Goal: Task Accomplishment & Management: Use online tool/utility

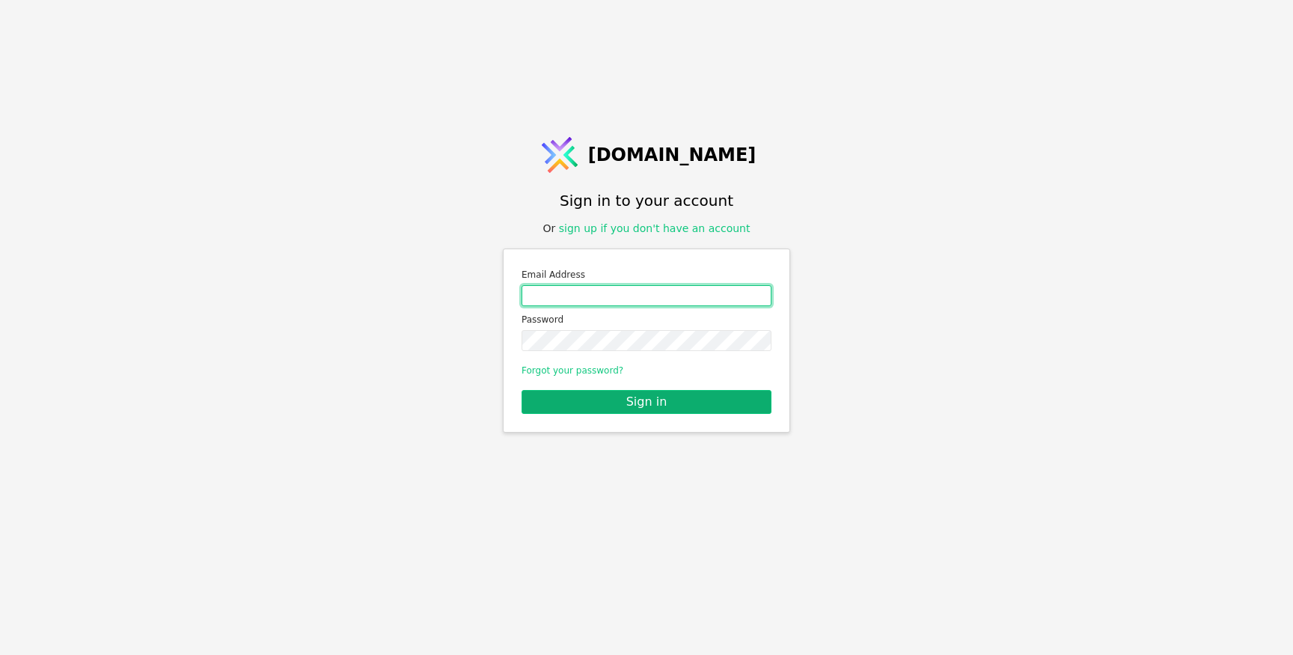
type input "[PERSON_NAME][EMAIL_ADDRESS][DOMAIN_NAME]"
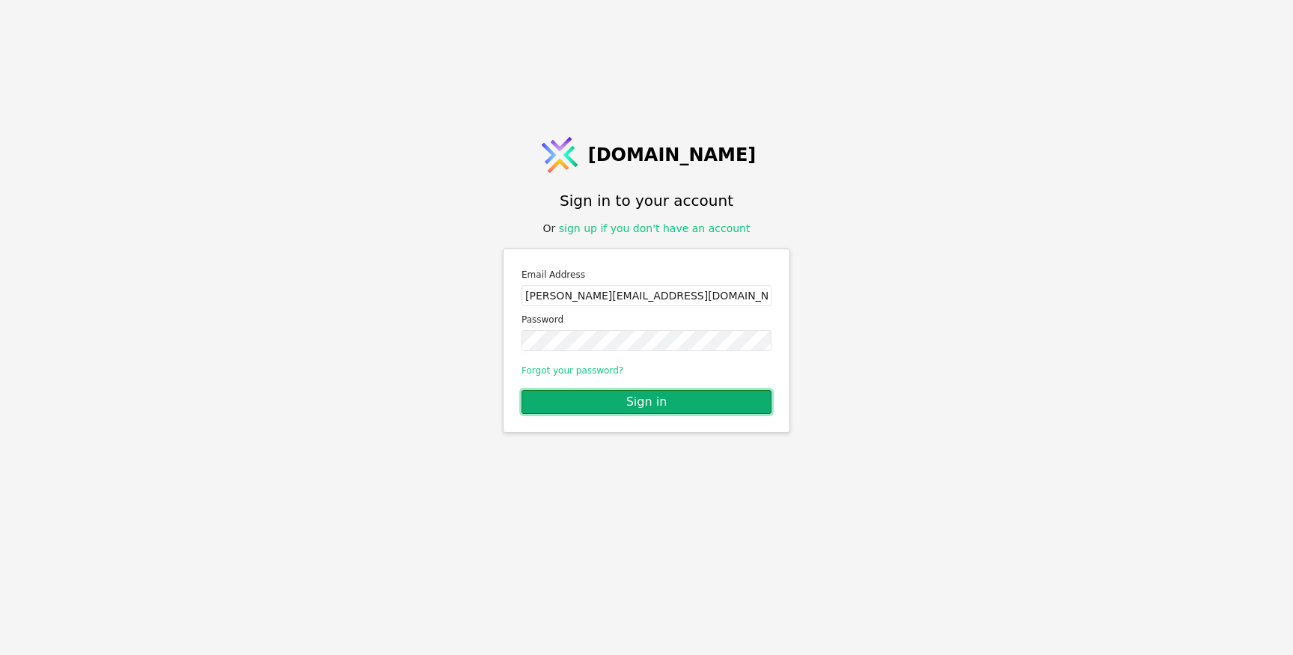
click at [661, 400] on button "Sign in" at bounding box center [647, 402] width 250 height 24
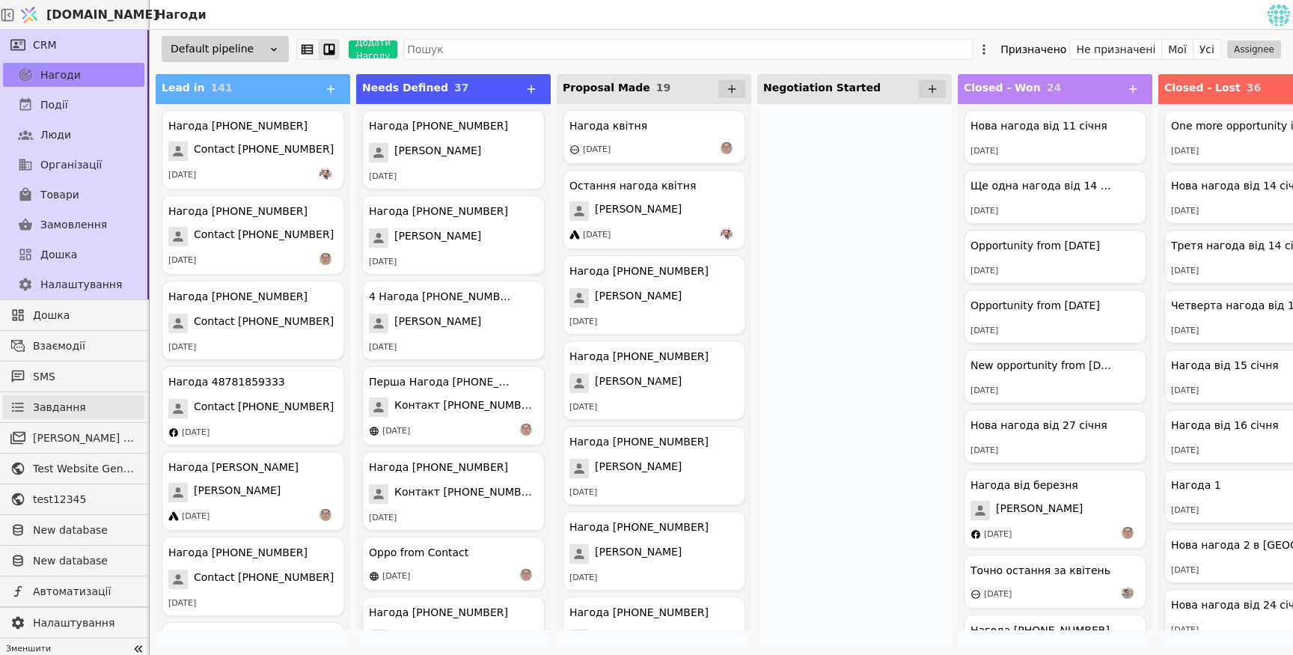
click at [82, 415] on link "Завдання" at bounding box center [73, 407] width 141 height 24
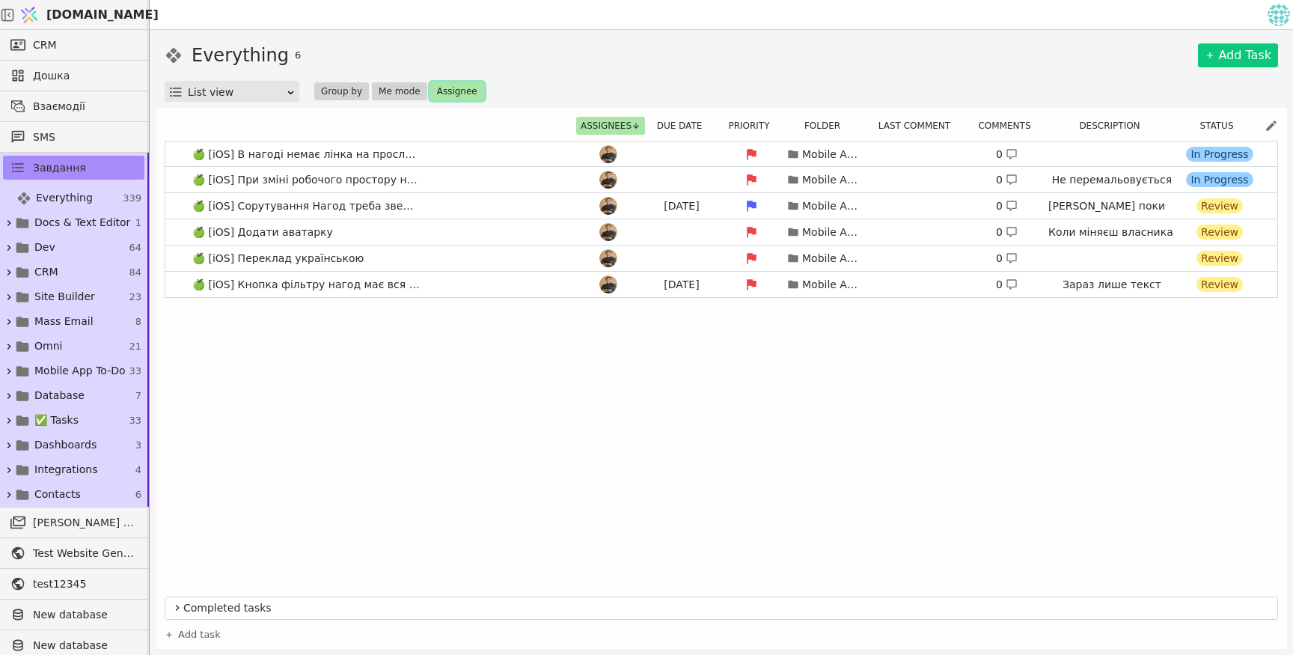
click at [463, 94] on button "Assignee" at bounding box center [457, 91] width 54 height 18
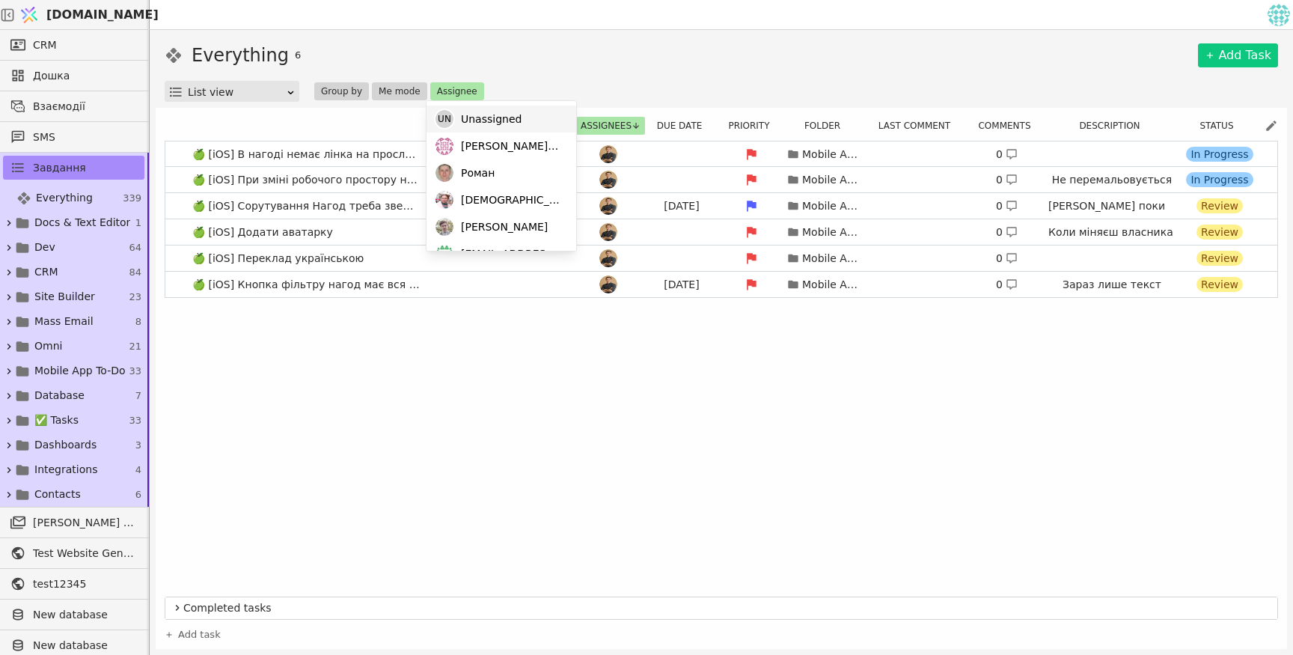
click at [488, 126] on span "Unassigned" at bounding box center [491, 120] width 61 height 16
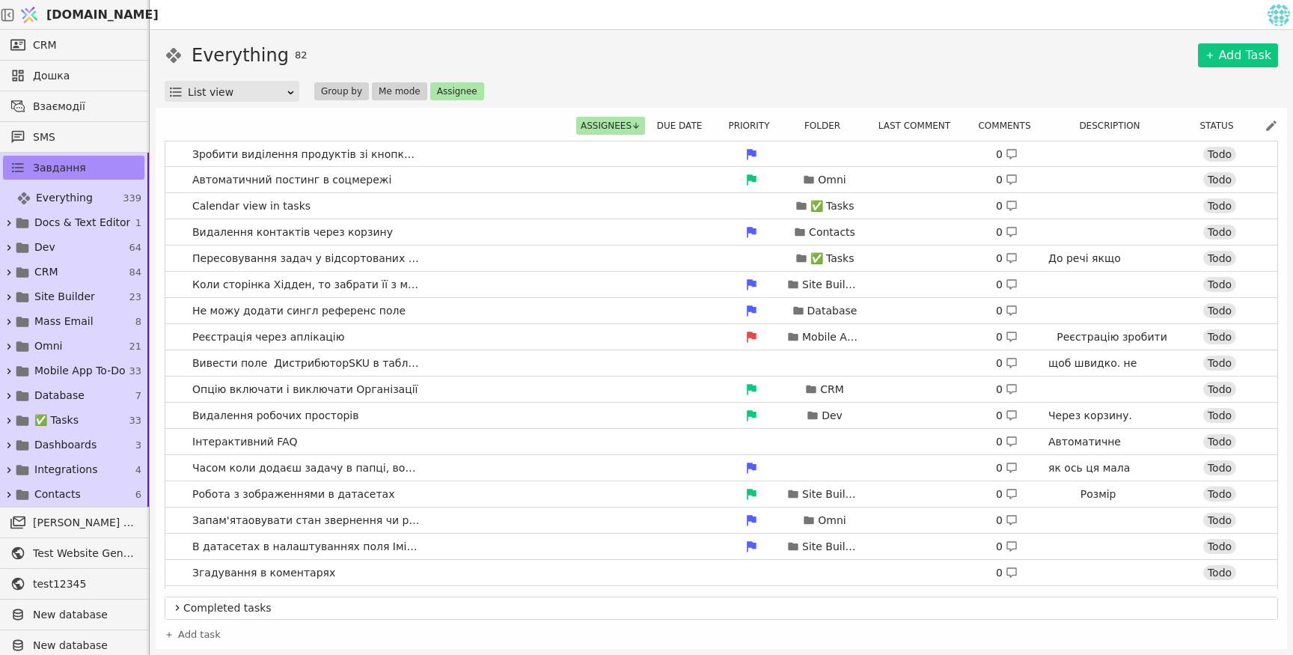
click at [768, 70] on div "Everything 82 Add Task List view Group by Me mode Assignee" at bounding box center [722, 72] width 1114 height 60
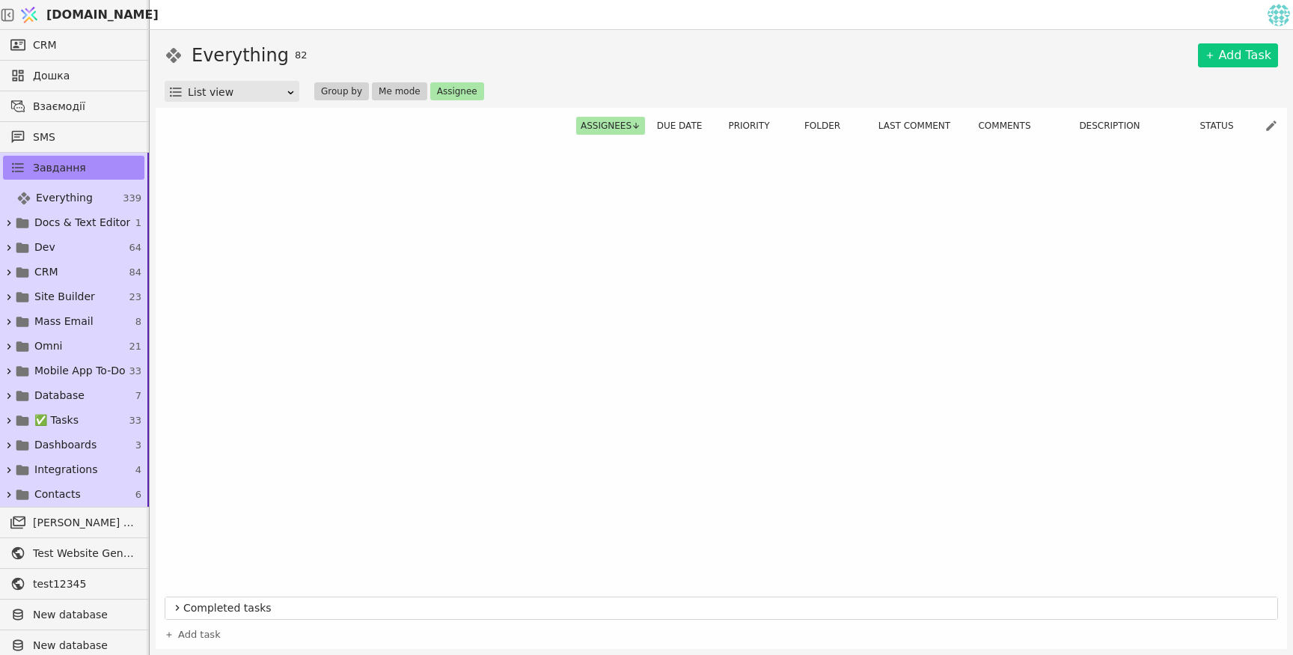
scroll to position [1700, 0]
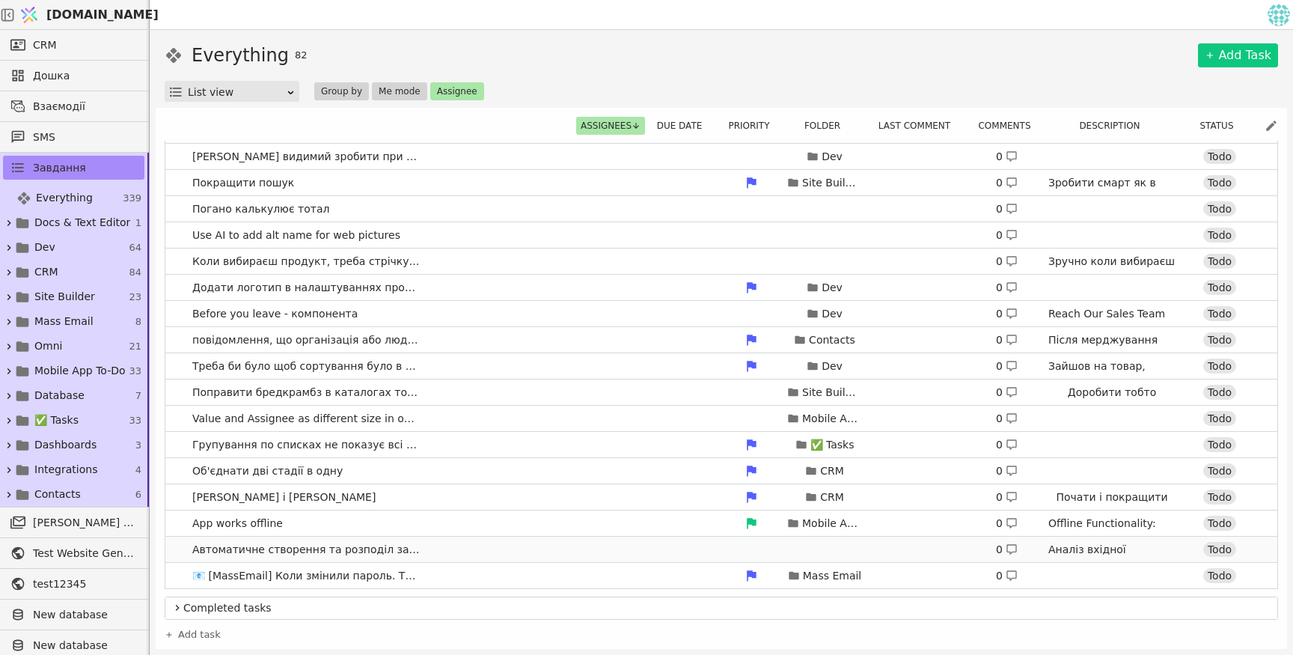
click at [675, 548] on div "0 Аналіз вхідної інформації та автоматичне створення задач: ChatGPT може аналіз…" at bounding box center [916, 549] width 682 height 21
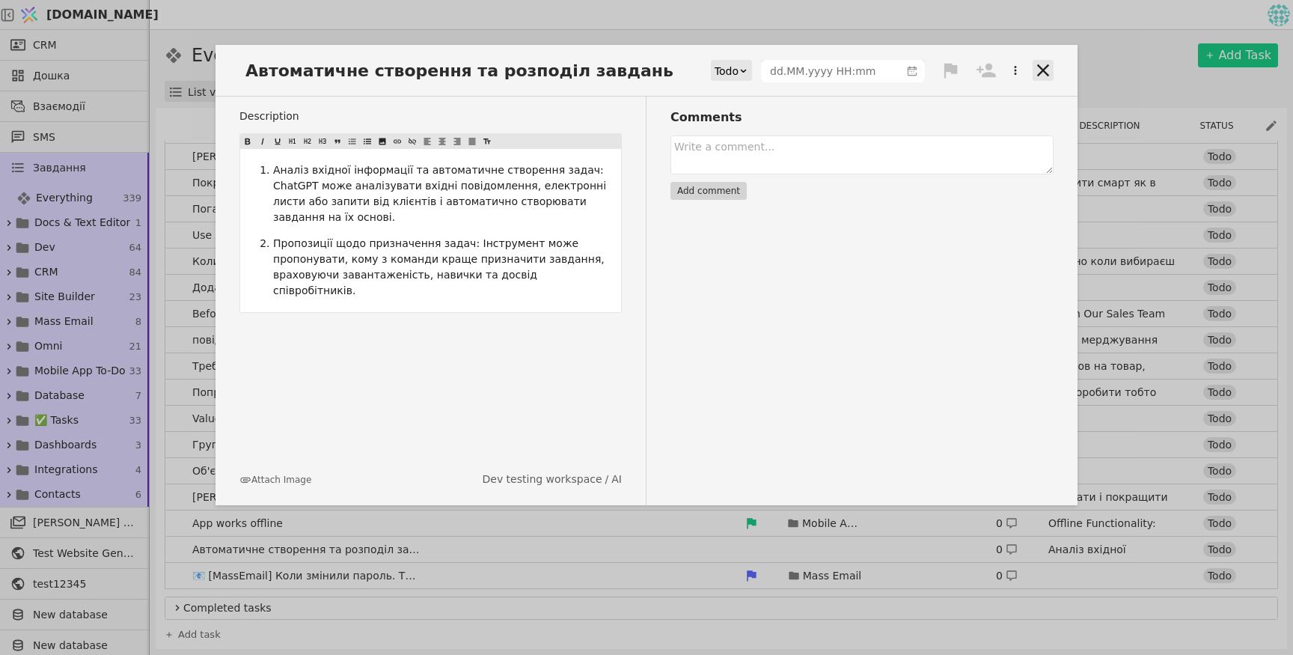
click at [1048, 73] on icon at bounding box center [1043, 70] width 21 height 21
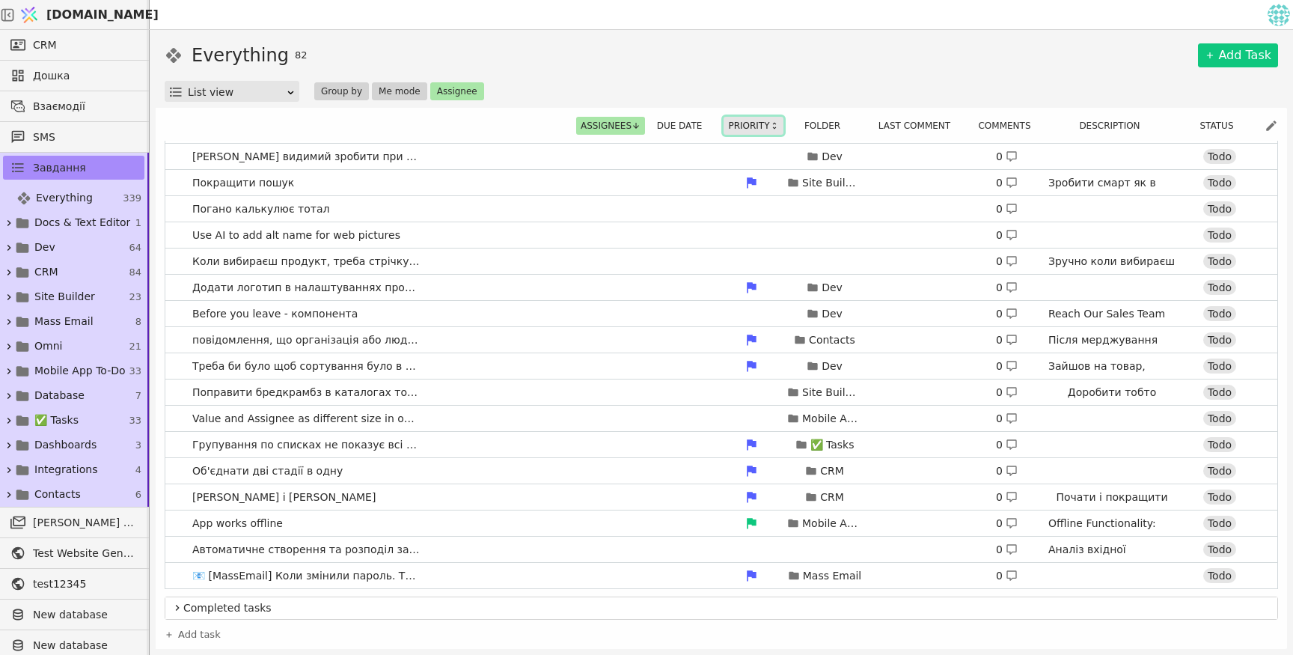
click at [742, 124] on button "Priority" at bounding box center [753, 126] width 59 height 18
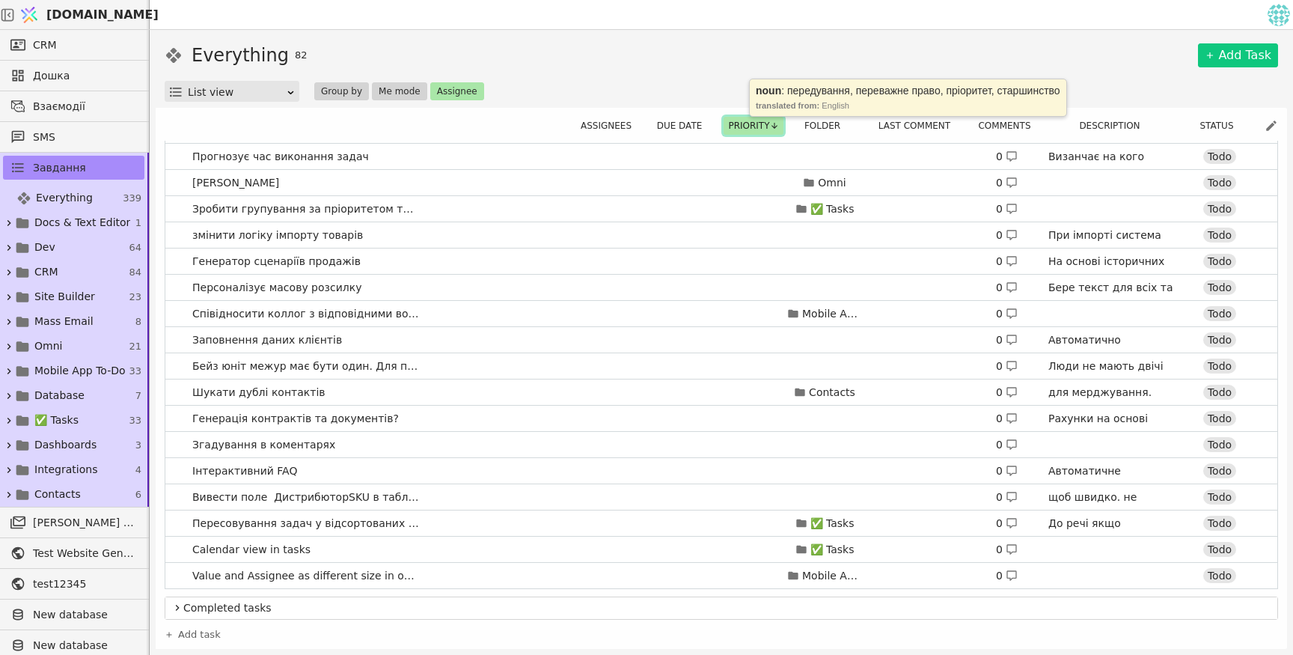
click at [742, 124] on button "Priority" at bounding box center [753, 126] width 59 height 18
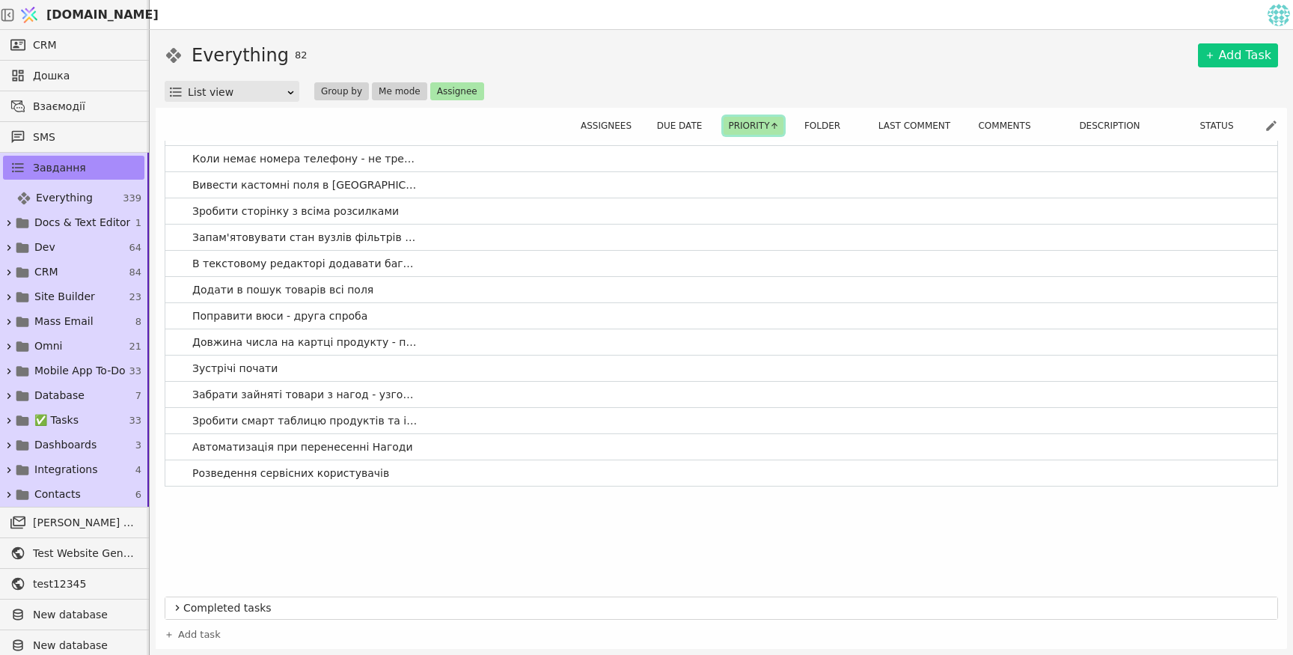
scroll to position [1700, 0]
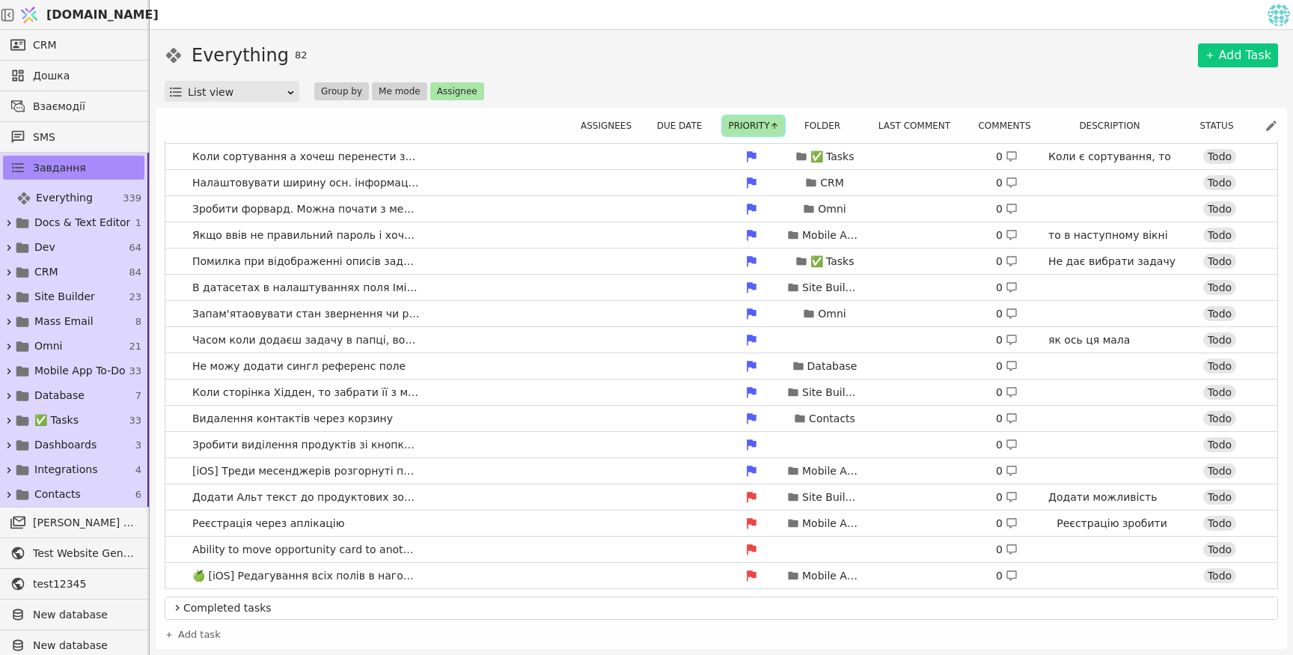
click at [743, 122] on button "Priority" at bounding box center [753, 126] width 59 height 18
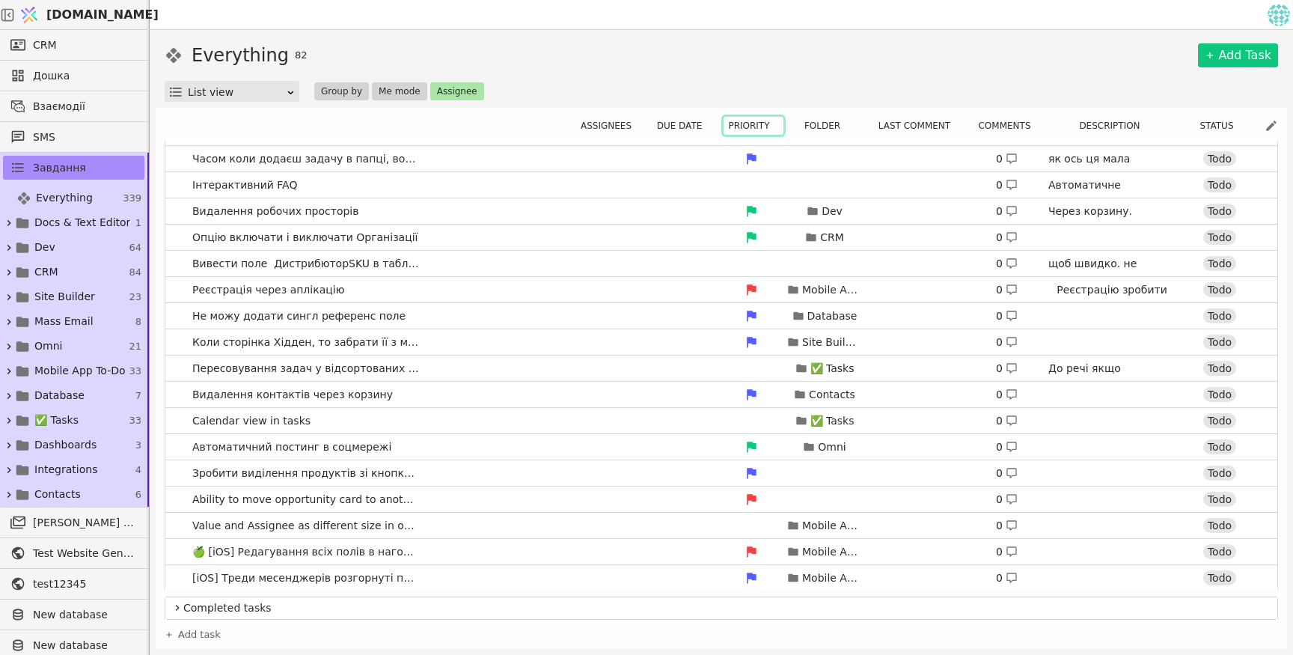
scroll to position [1697, 0]
click at [776, 126] on icon at bounding box center [774, 125] width 9 height 9
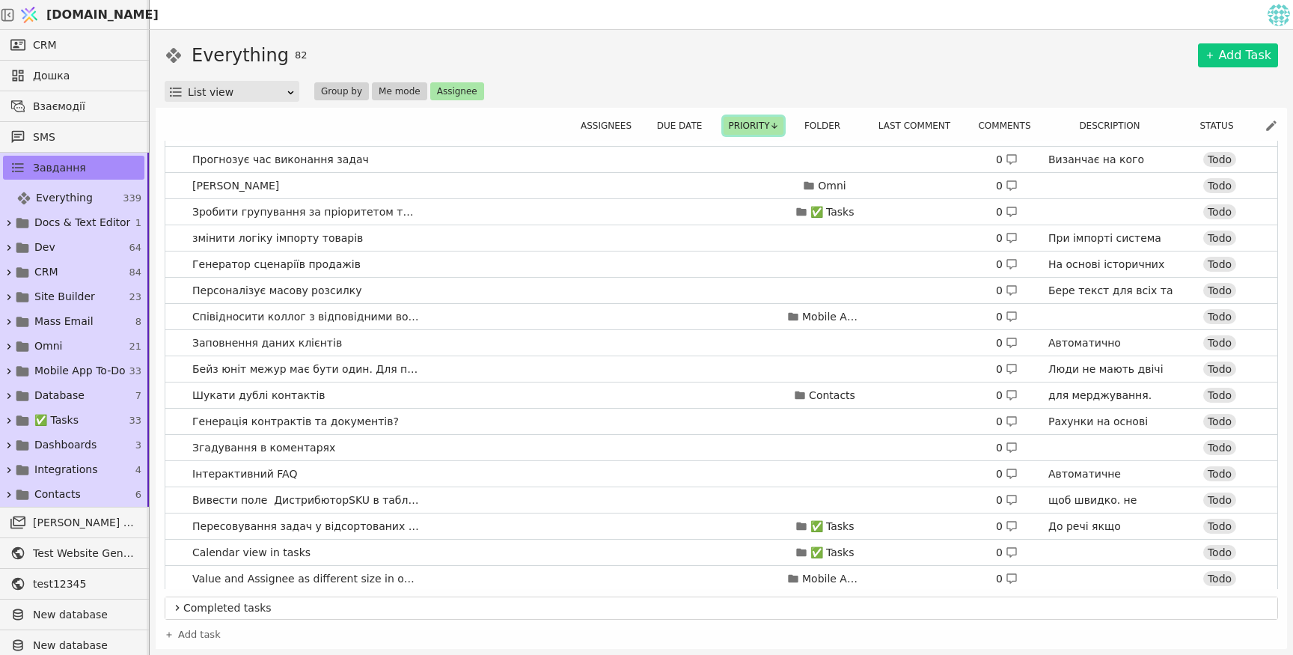
click at [776, 124] on icon at bounding box center [774, 125] width 9 height 9
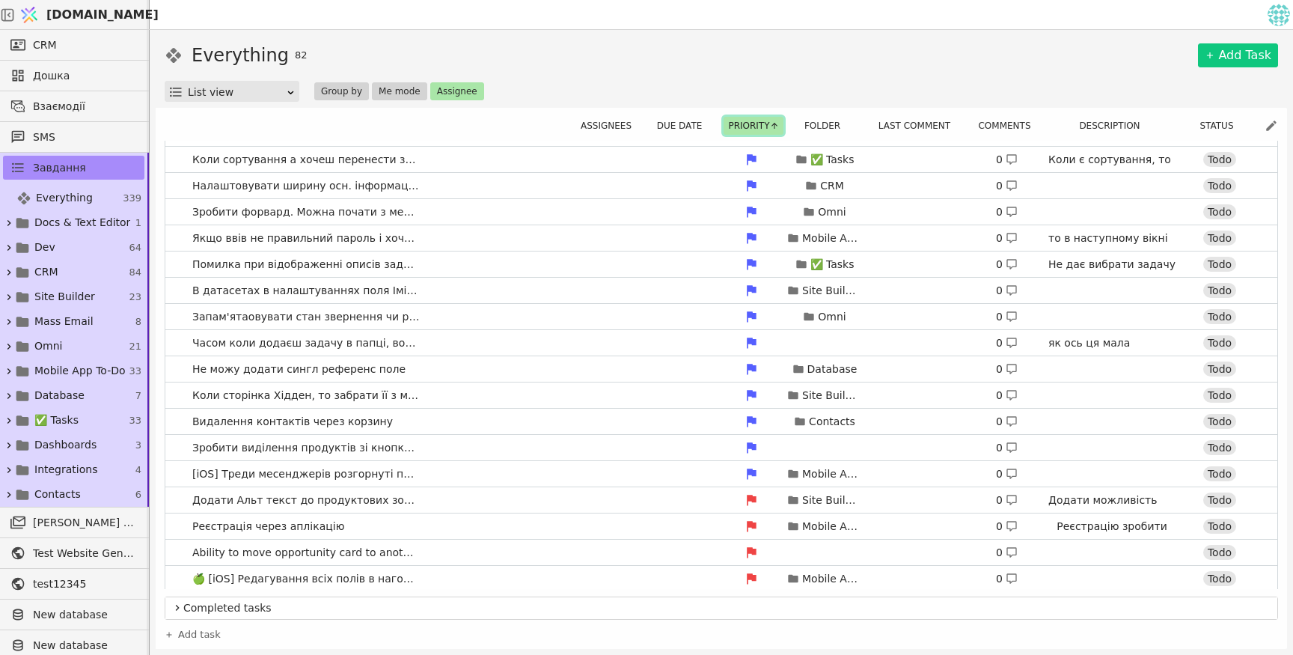
click at [734, 124] on button "Priority" at bounding box center [753, 126] width 59 height 18
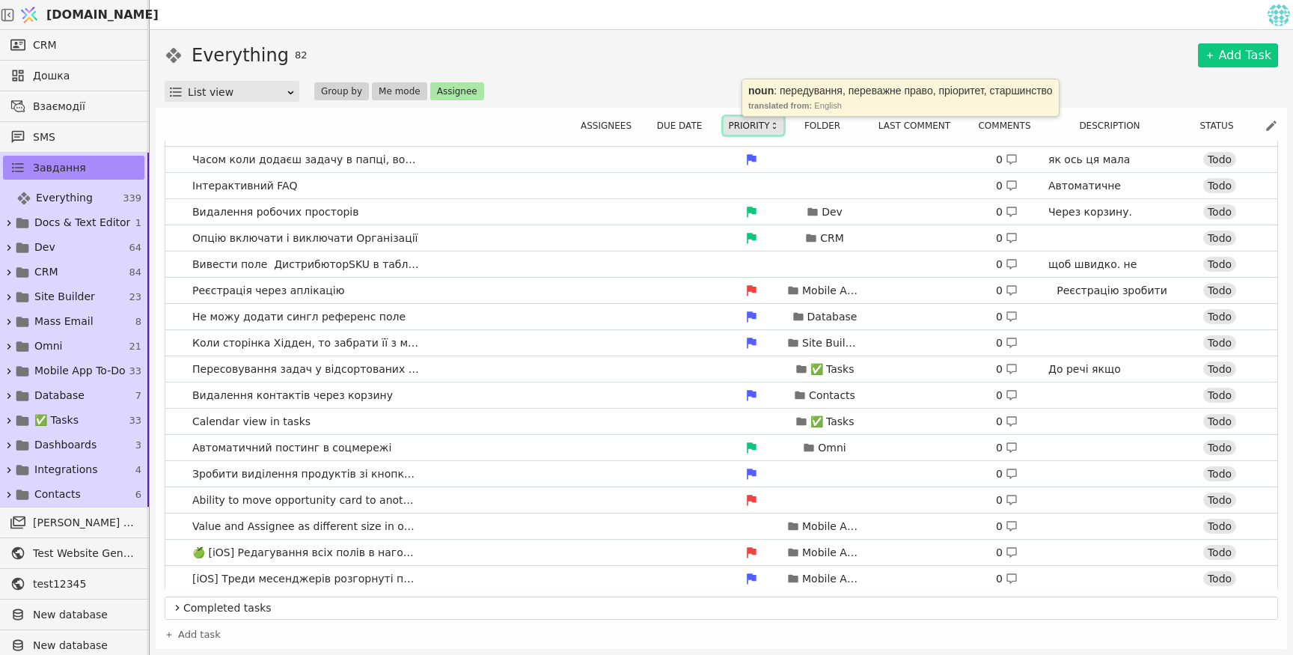
click at [734, 124] on button "Priority" at bounding box center [753, 126] width 59 height 18
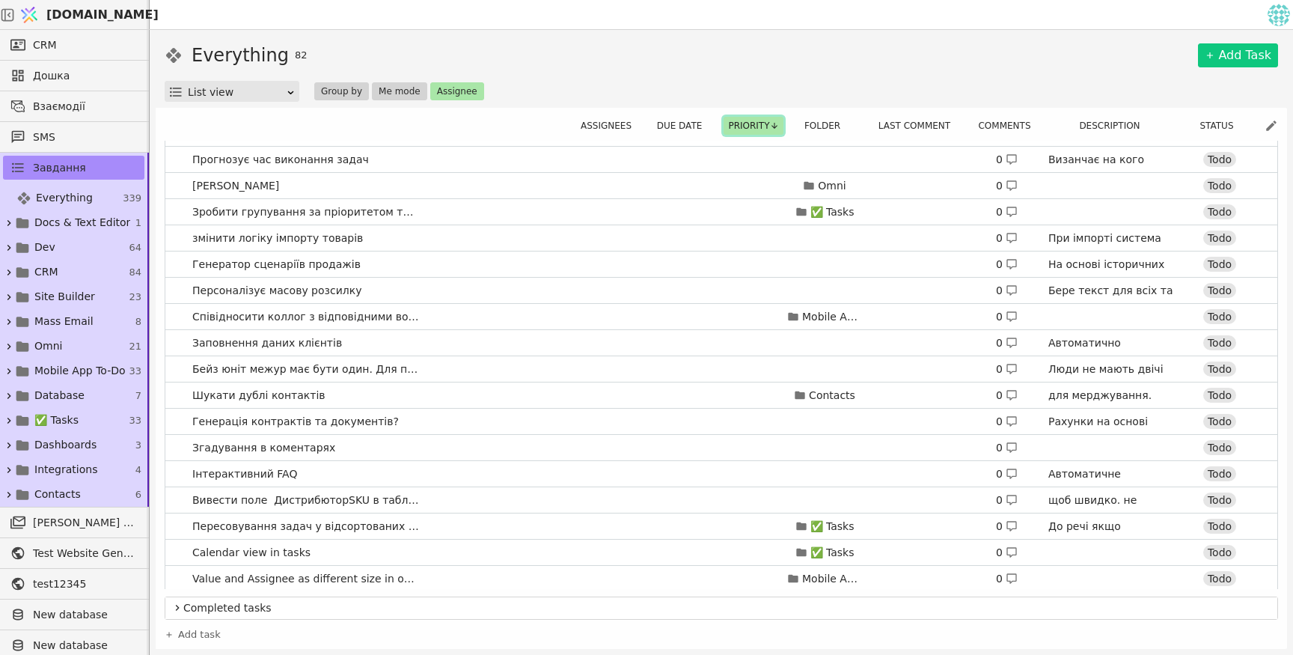
click at [736, 130] on button "Priority" at bounding box center [753, 126] width 59 height 18
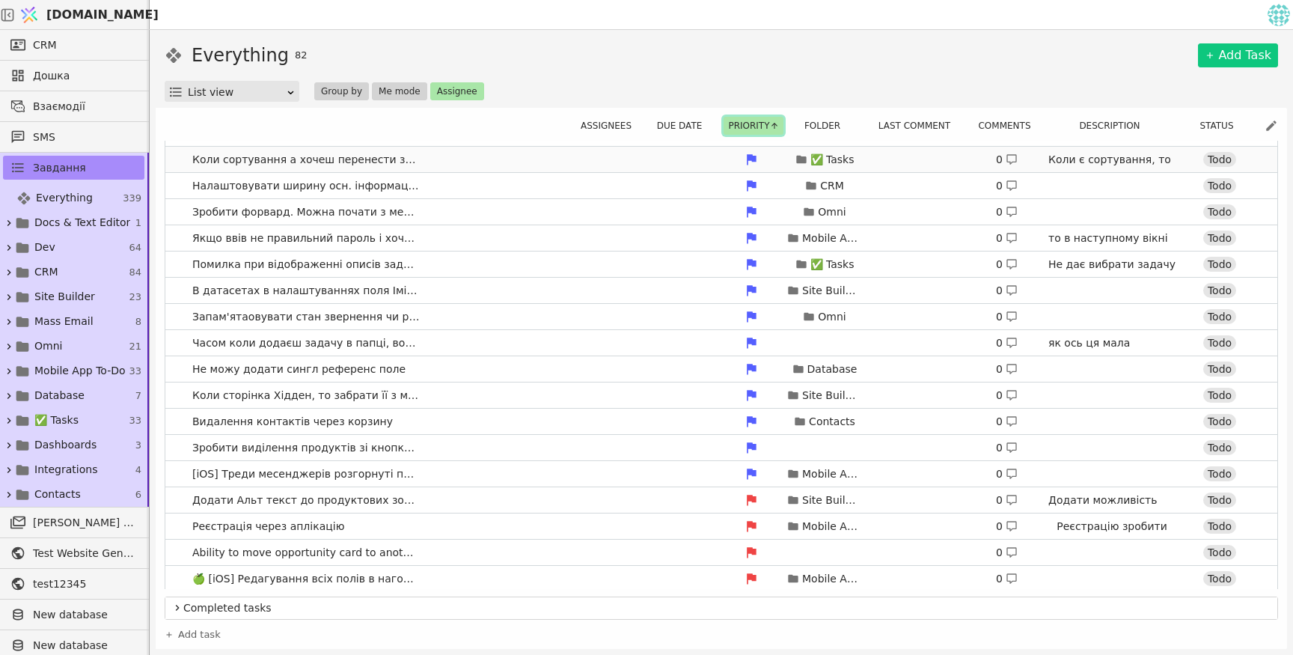
click at [724, 161] on div at bounding box center [751, 159] width 60 height 15
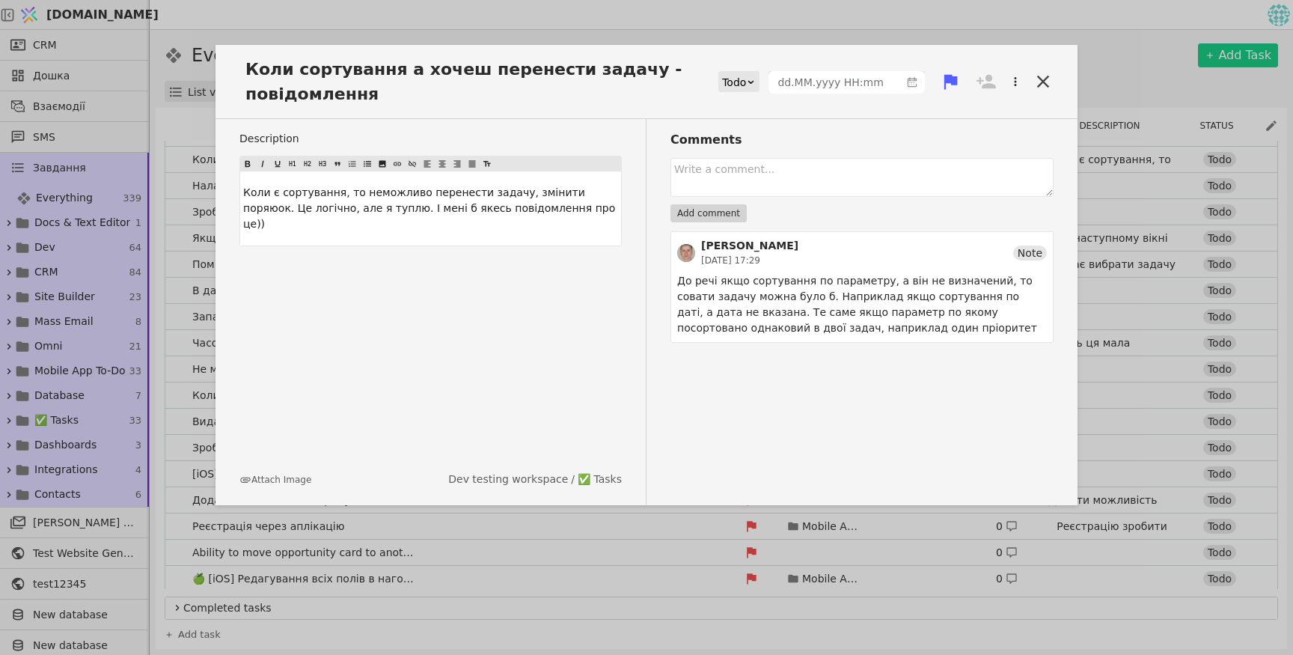
click at [955, 81] on icon at bounding box center [950, 82] width 13 height 15
click at [659, 67] on span "Коли сортування а хочеш перенести задачу - повідомлення" at bounding box center [478, 81] width 479 height 49
click at [620, 137] on label "Description" at bounding box center [430, 139] width 382 height 16
click at [1043, 84] on icon at bounding box center [1043, 81] width 21 height 21
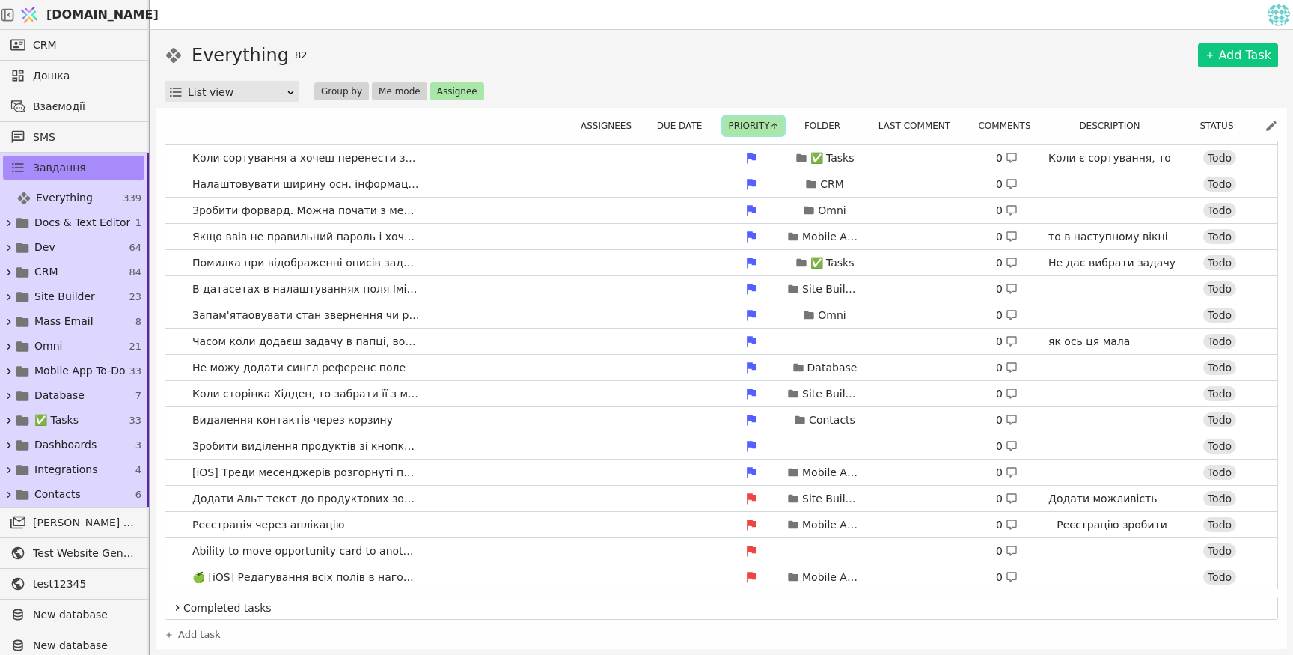
scroll to position [1700, 0]
click at [769, 125] on button "Priority" at bounding box center [753, 126] width 59 height 18
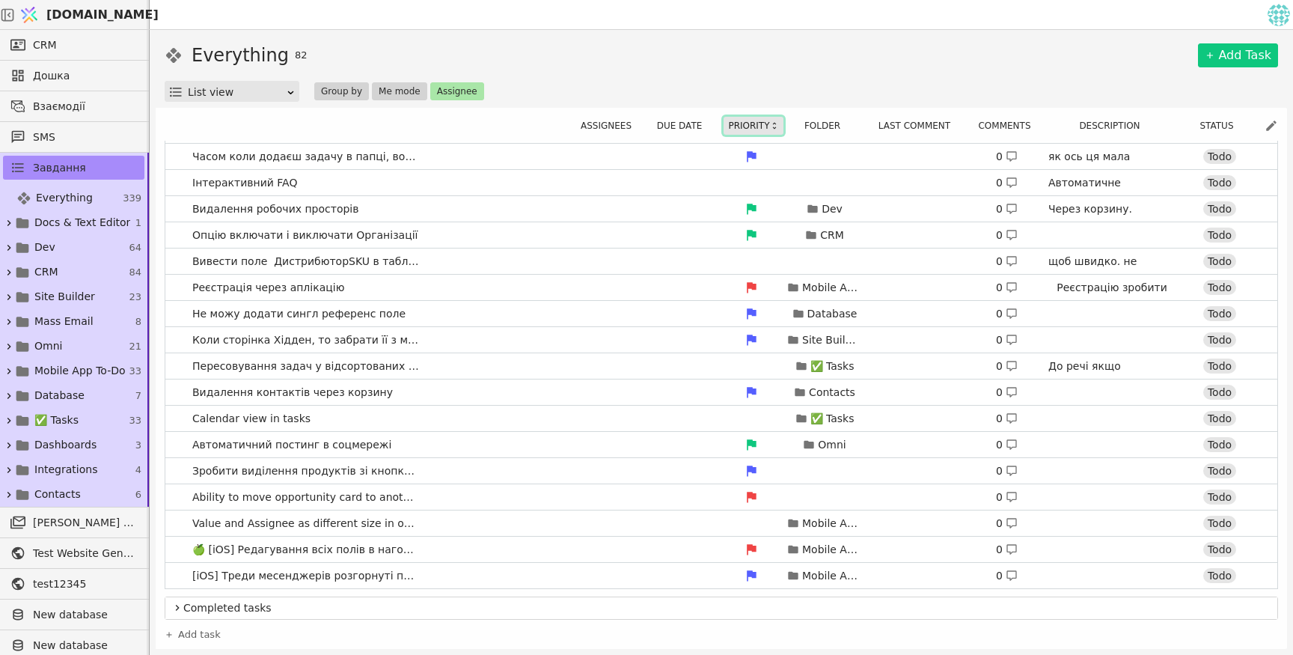
click at [754, 131] on button "Priority" at bounding box center [753, 126] width 59 height 18
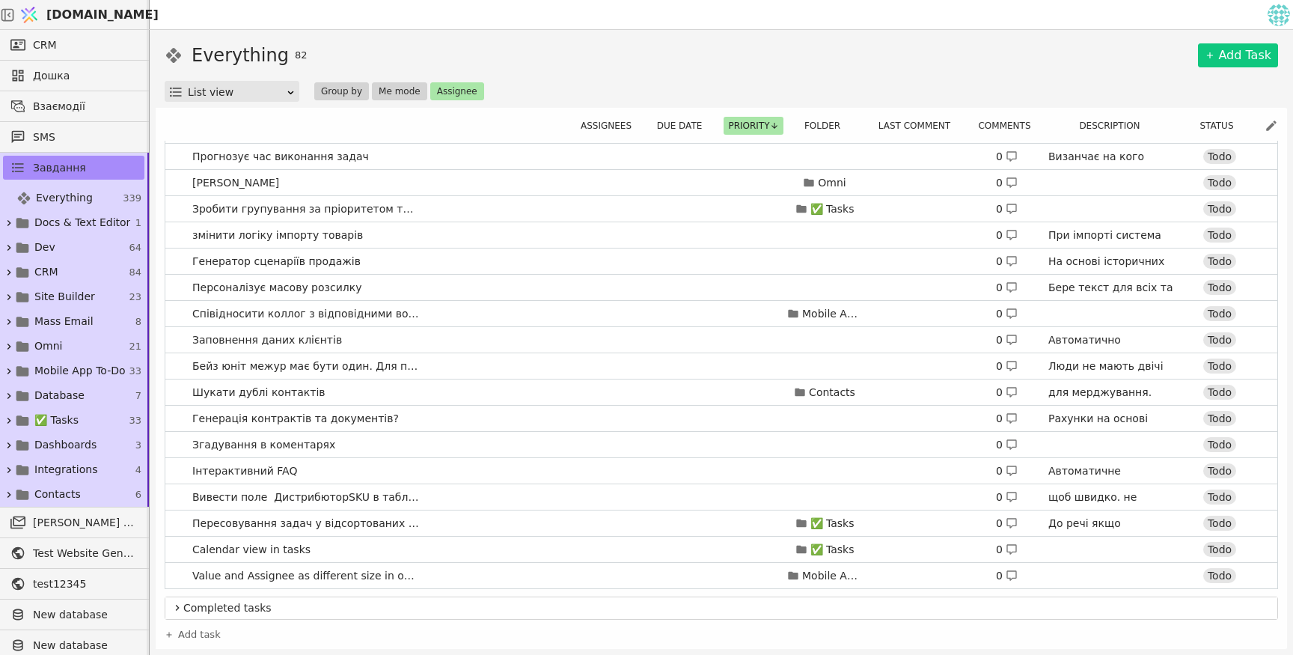
click at [748, 134] on div "Assignees Due date Priority Folder Last comment Comments Description Status Ств…" at bounding box center [722, 380] width 1114 height 526
click at [749, 126] on button "Priority" at bounding box center [753, 126] width 59 height 18
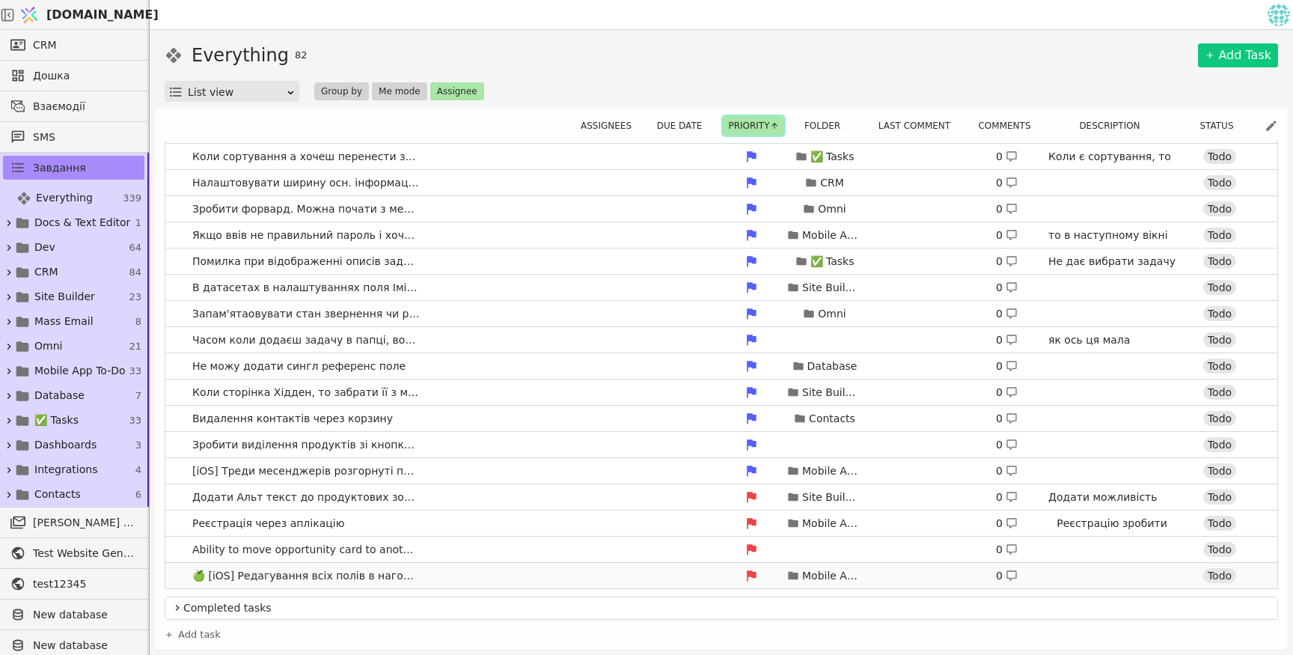
click at [653, 575] on div "Mobile App To-Do 0 Todo" at bounding box center [916, 575] width 682 height 21
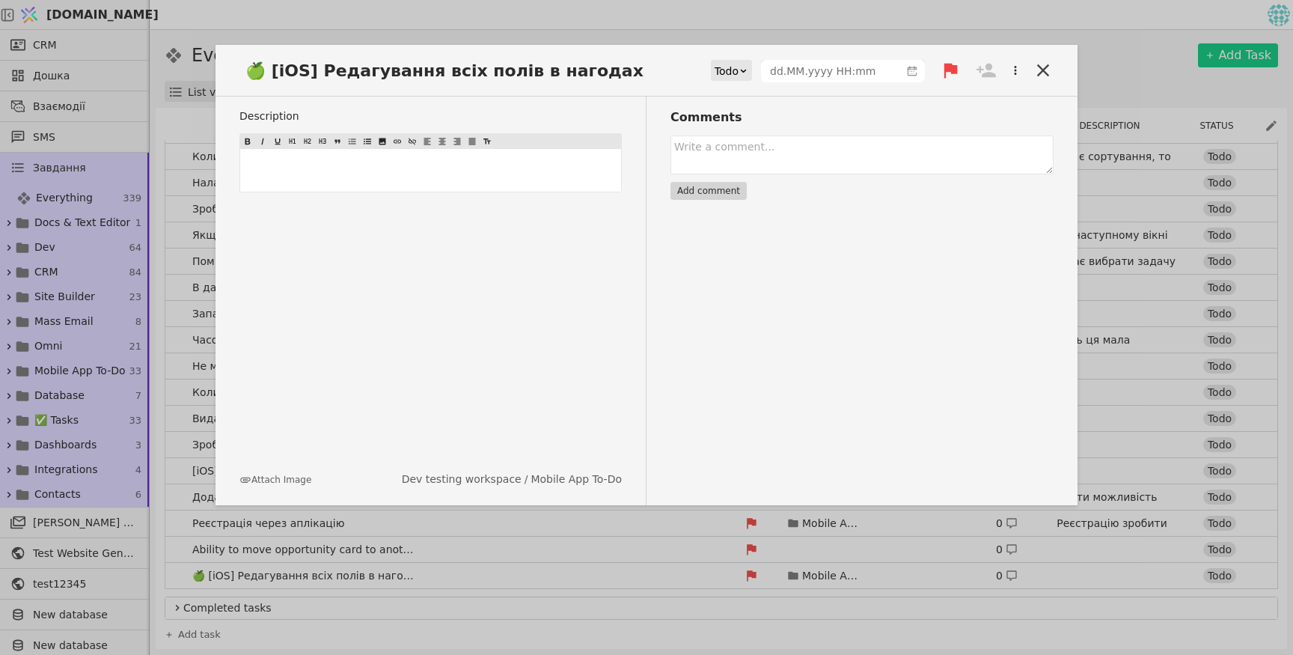
click at [498, 74] on span "🍏 [iOS] Редагування всіх полів в нагодах" at bounding box center [448, 70] width 419 height 25
click at [639, 55] on div "🍏 [iOS] Редагування всіх полів в нагодах Todo Description ﻿ Attach Image Dev te…" at bounding box center [647, 275] width 862 height 460
click at [1049, 70] on icon at bounding box center [1043, 70] width 21 height 21
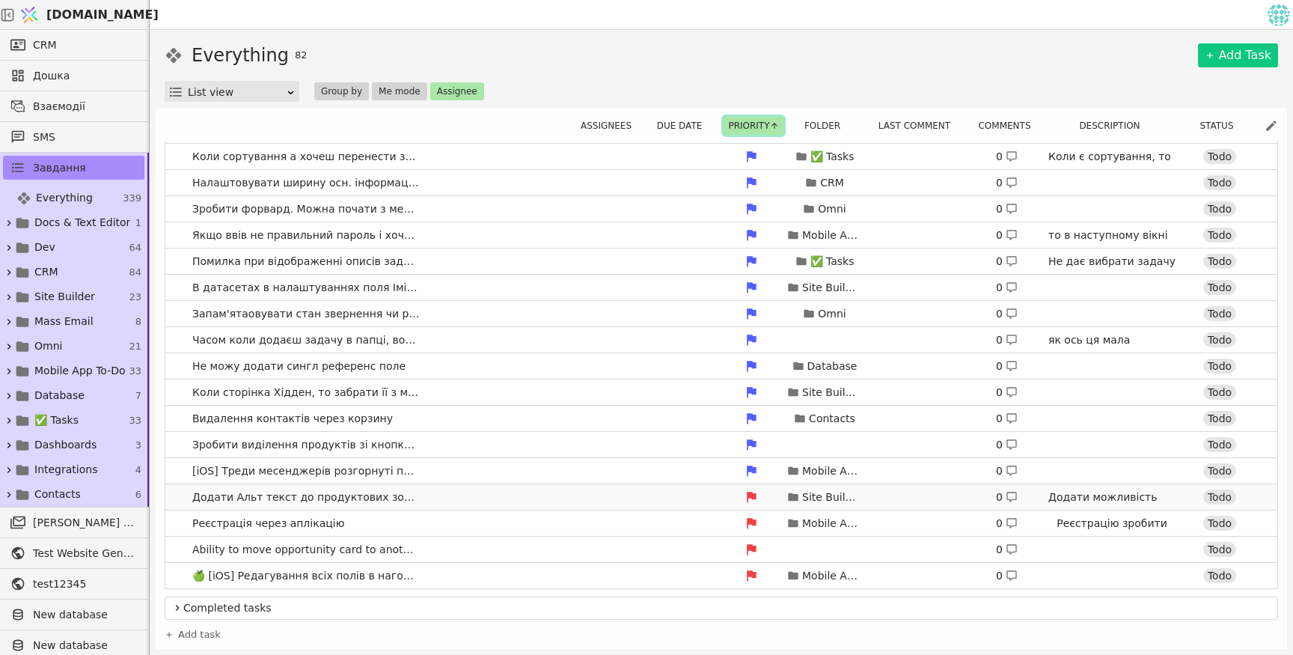
click at [667, 497] on div "Site Builder 0 Додати можливість вводити текст юзеру. Todo" at bounding box center [916, 496] width 682 height 21
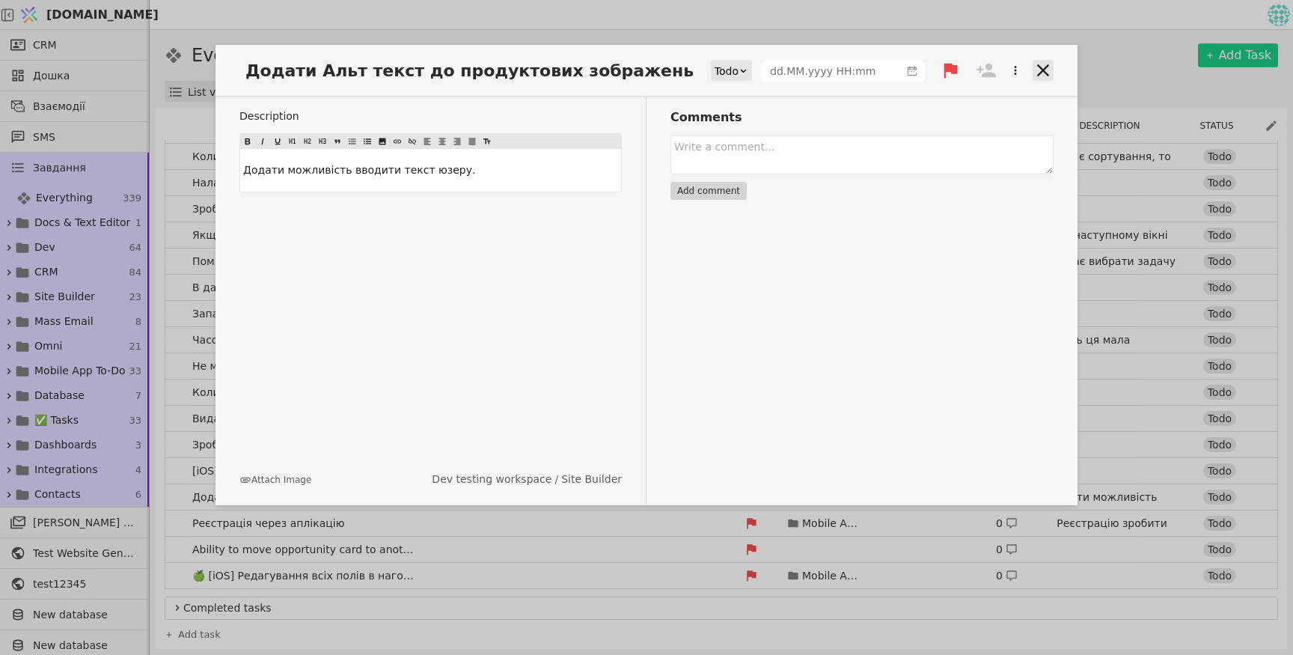
click at [1043, 73] on icon at bounding box center [1043, 70] width 21 height 21
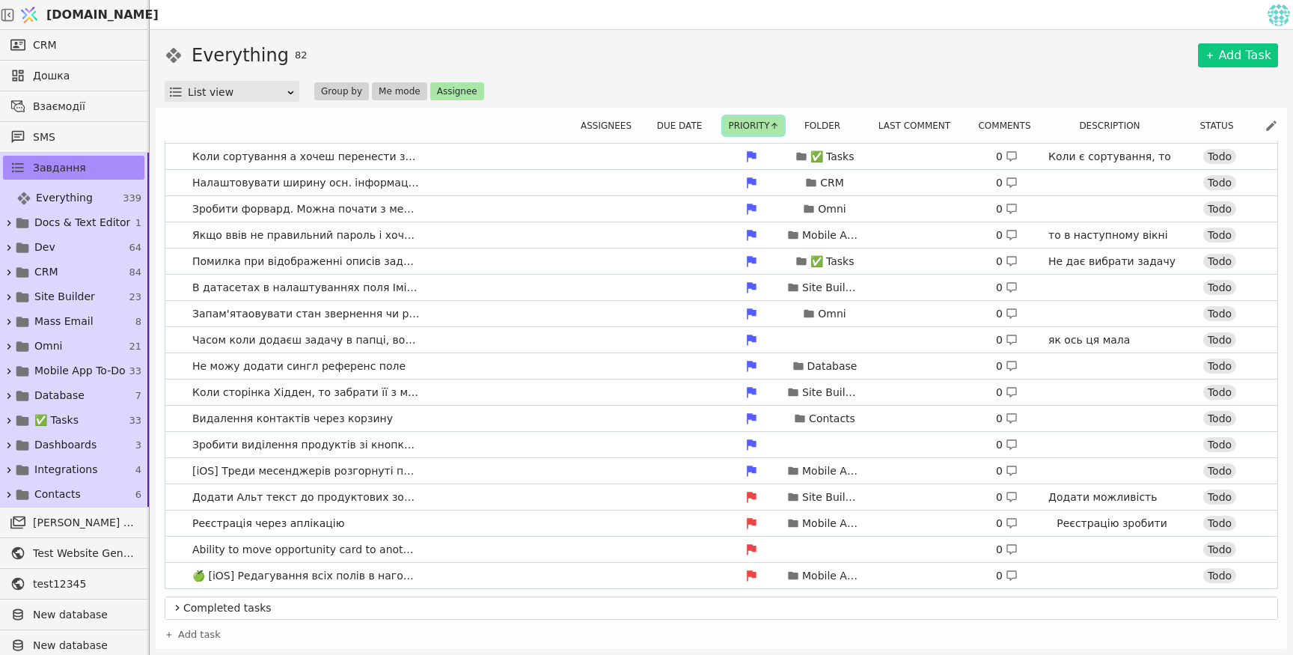
scroll to position [1697, 0]
